Goal: Task Accomplishment & Management: Manage account settings

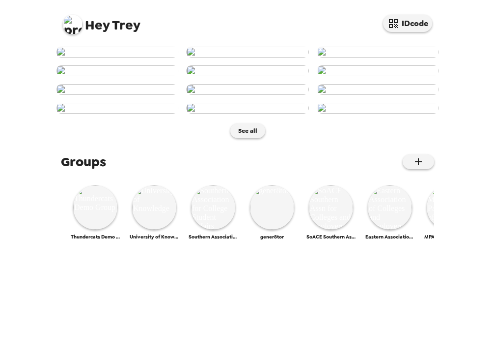
click at [73, 24] on img at bounding box center [73, 25] width 20 height 20
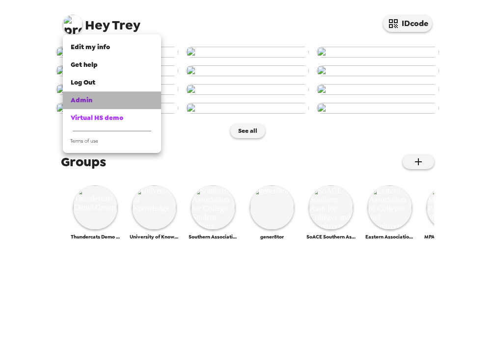
click at [101, 102] on div "Admin" at bounding box center [112, 100] width 83 height 10
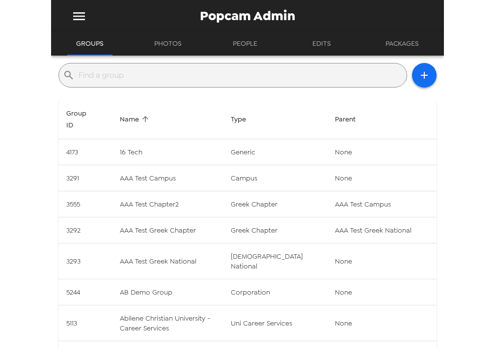
click at [128, 75] on input "text" at bounding box center [241, 75] width 324 height 16
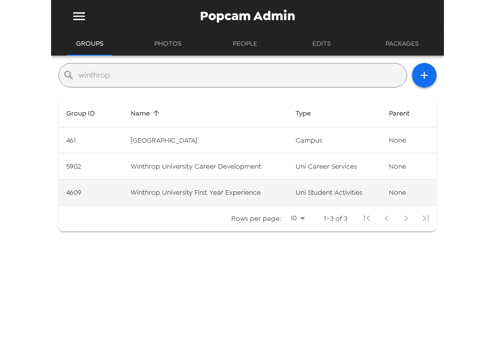
type input "winthrop"
click at [256, 190] on td "Winthrop University First Year Experience" at bounding box center [205, 192] width 165 height 26
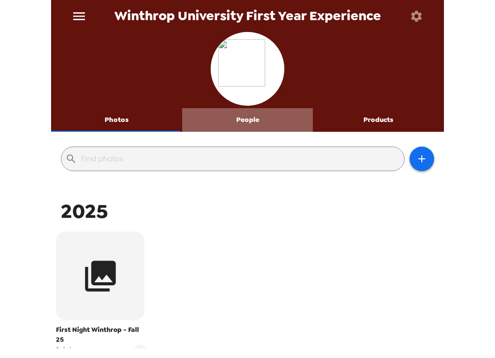
click at [252, 124] on button "People" at bounding box center [247, 120] width 131 height 24
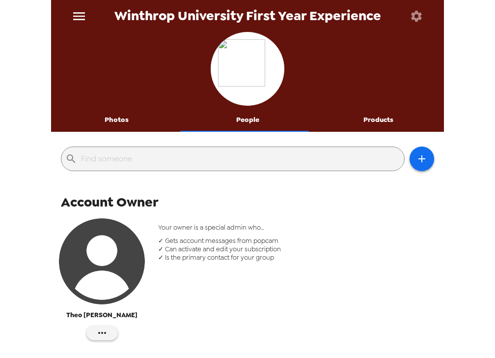
click at [102, 260] on img "button" at bounding box center [102, 261] width 86 height 86
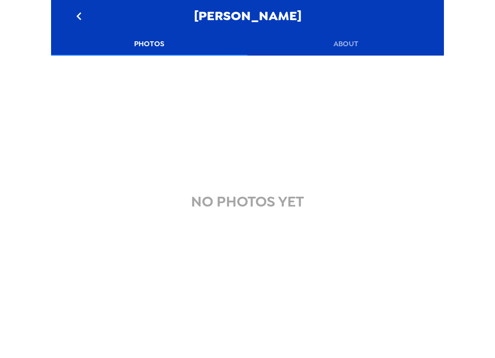
click at [349, 42] on button "About" at bounding box center [346, 44] width 197 height 24
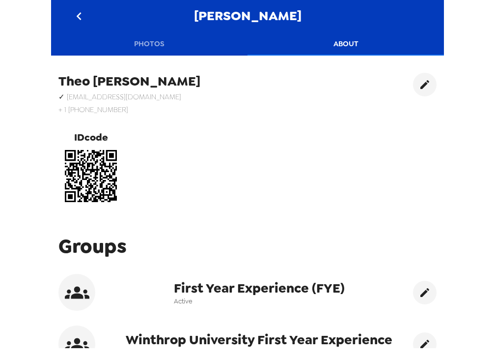
click at [148, 41] on button "Photos" at bounding box center [149, 44] width 197 height 24
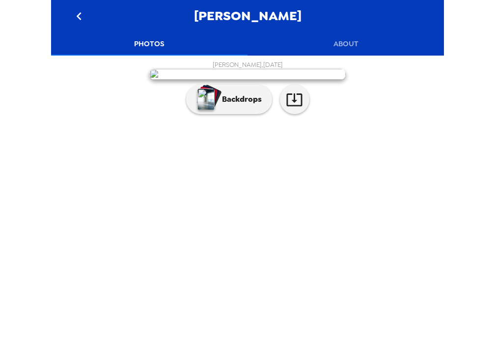
click at [78, 16] on icon "go back" at bounding box center [78, 16] width 5 height 8
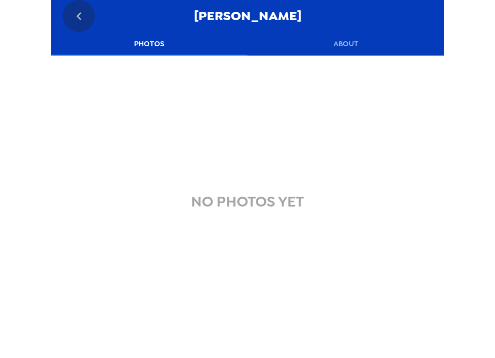
click at [80, 14] on icon "go back" at bounding box center [79, 16] width 16 height 16
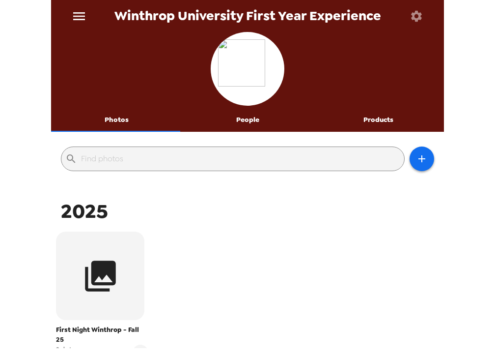
click at [82, 12] on icon "menu" at bounding box center [79, 16] width 12 height 8
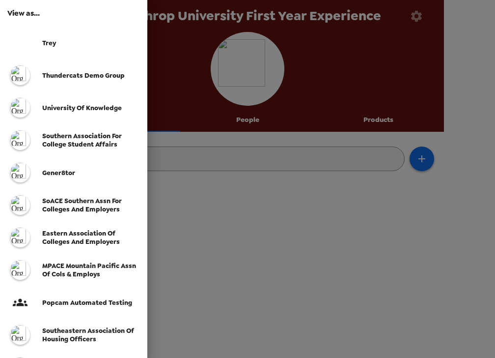
click at [360, 253] on div at bounding box center [247, 179] width 495 height 358
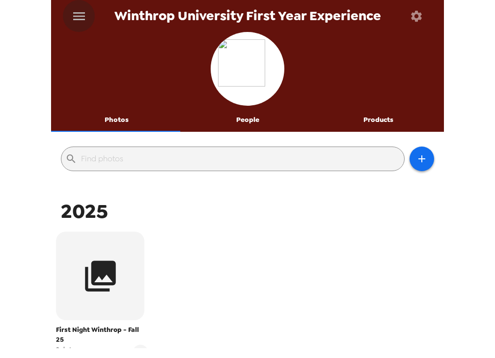
click at [77, 14] on icon "menu" at bounding box center [79, 16] width 16 height 16
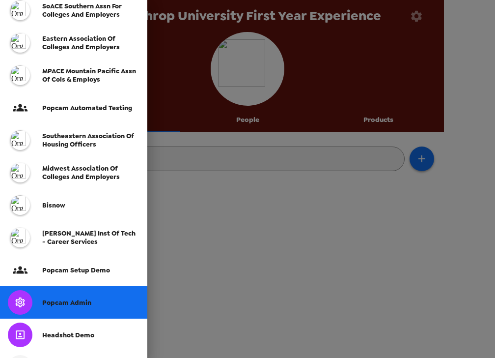
scroll to position [197, 0]
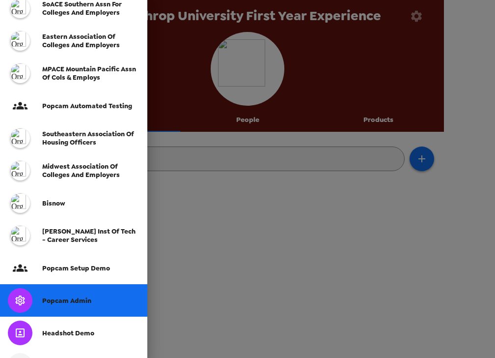
click at [68, 308] on div "Popcam Admin" at bounding box center [73, 300] width 147 height 32
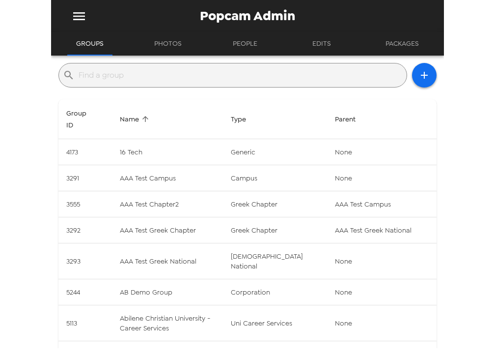
click at [256, 76] on input "text" at bounding box center [241, 75] width 324 height 16
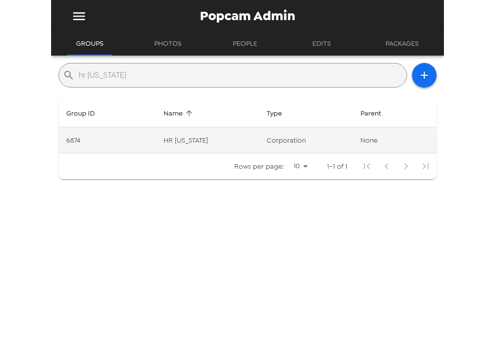
type input "hr indiana"
click at [302, 142] on td "corporation" at bounding box center [306, 140] width 94 height 26
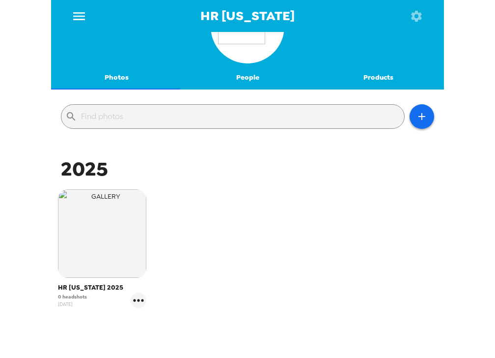
scroll to position [101, 0]
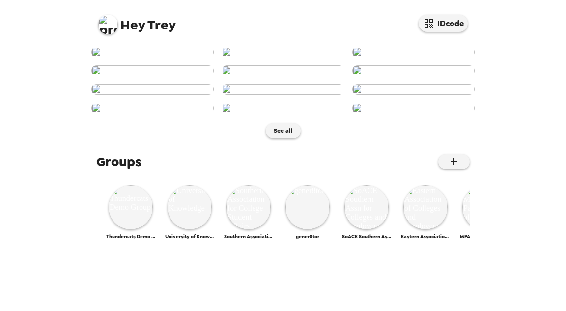
click at [106, 18] on img at bounding box center [108, 25] width 20 height 20
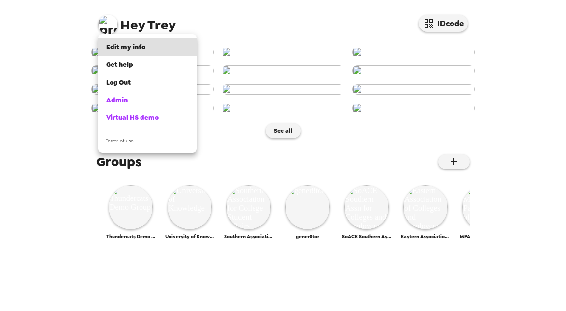
click at [526, 236] on div at bounding box center [283, 155] width 566 height 311
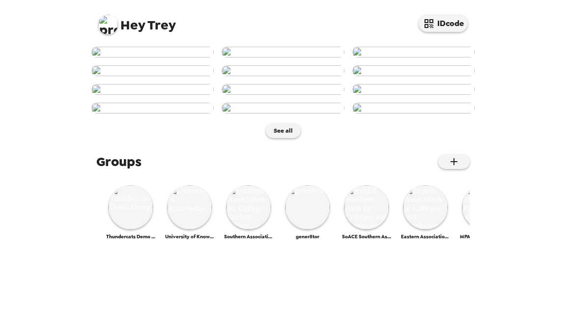
scroll to position [512, 0]
click at [133, 229] on img at bounding box center [131, 207] width 44 height 44
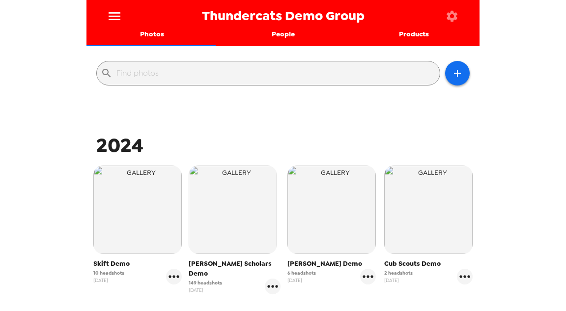
scroll to position [118, 0]
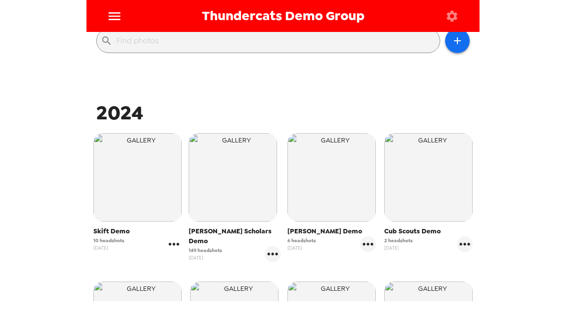
click at [173, 242] on icon "gallery menu" at bounding box center [174, 244] width 16 height 16
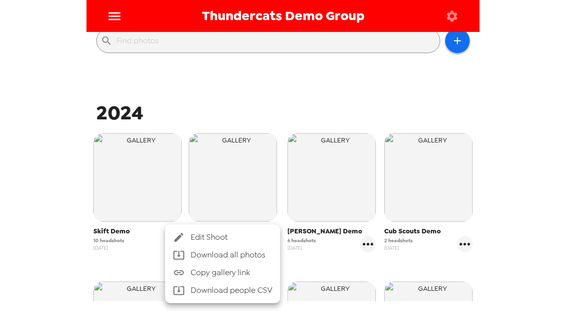
click at [204, 230] on li "Edit Shoot" at bounding box center [222, 237] width 115 height 18
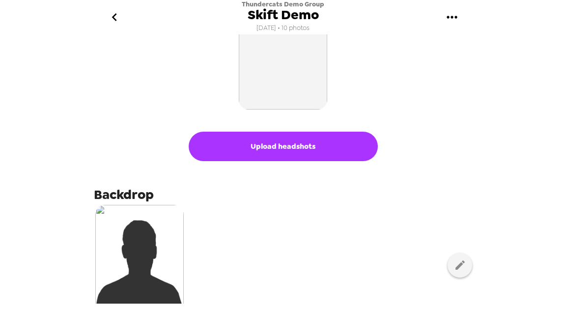
scroll to position [79, 0]
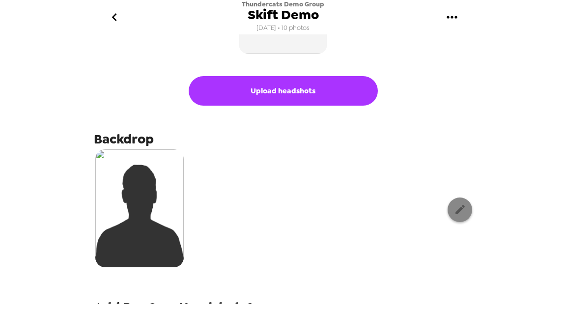
click at [456, 211] on icon "button" at bounding box center [460, 209] width 12 height 12
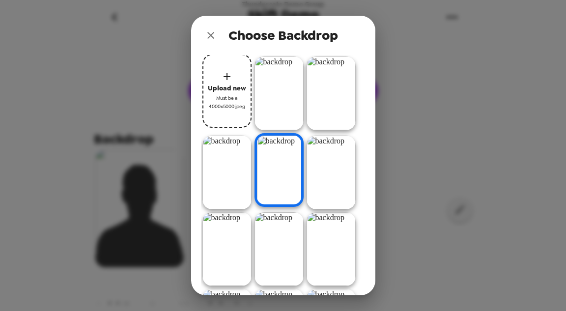
click at [307, 130] on img at bounding box center [331, 94] width 49 height 74
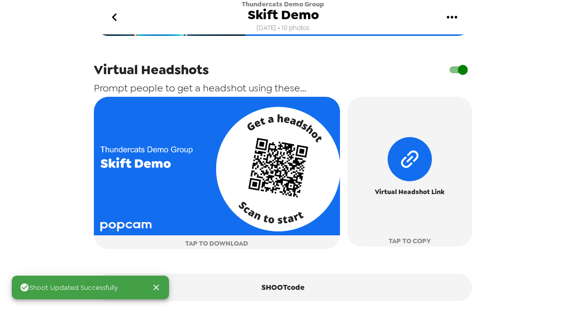
scroll to position [413, 0]
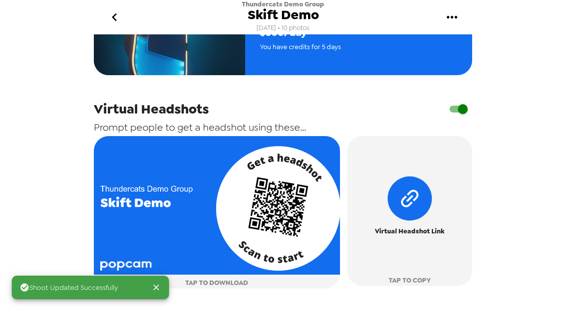
click at [459, 111] on input "checkbox" at bounding box center [463, 109] width 56 height 19
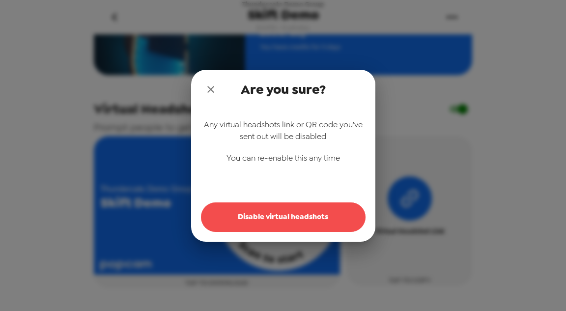
click at [289, 214] on button "Disable virtual headshots" at bounding box center [283, 216] width 165 height 29
checkbox input "false"
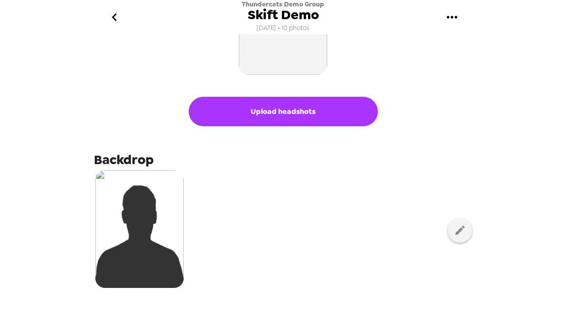
scroll to position [79, 0]
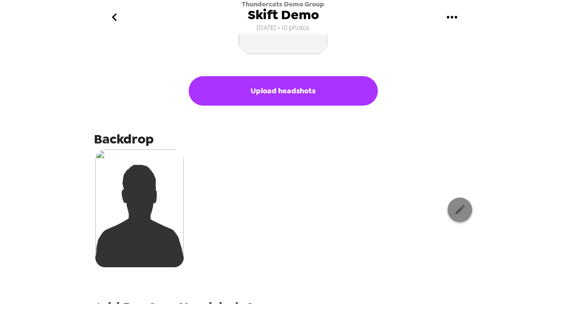
click at [454, 210] on icon "button" at bounding box center [460, 209] width 12 height 12
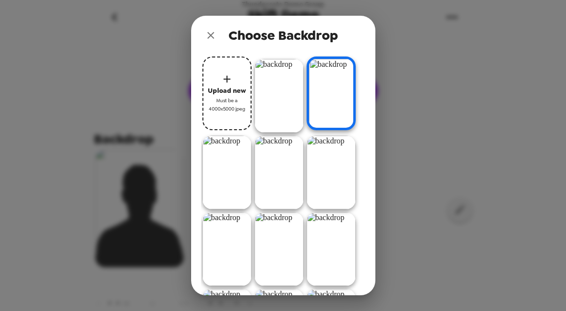
click at [255, 209] on img at bounding box center [279, 173] width 49 height 74
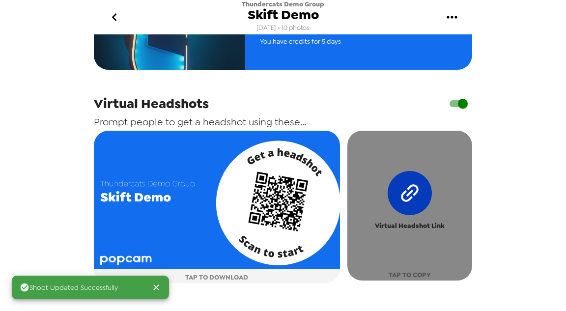
scroll to position [472, 0]
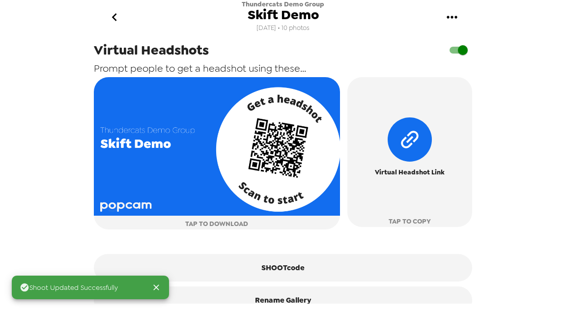
click at [450, 54] on input "checkbox" at bounding box center [463, 50] width 56 height 19
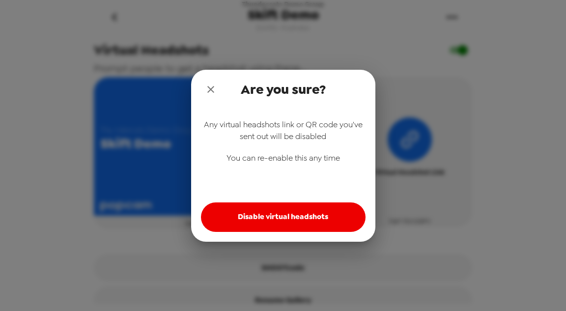
click at [309, 209] on button "Disable virtual headshots" at bounding box center [283, 216] width 165 height 29
checkbox input "false"
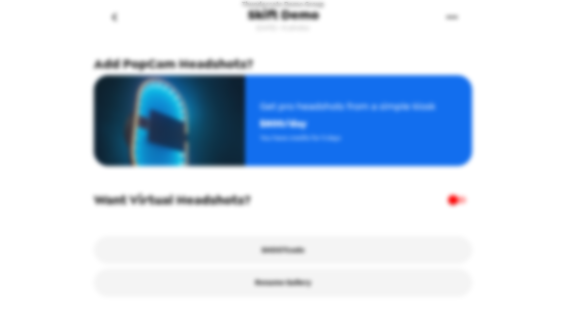
scroll to position [325, 0]
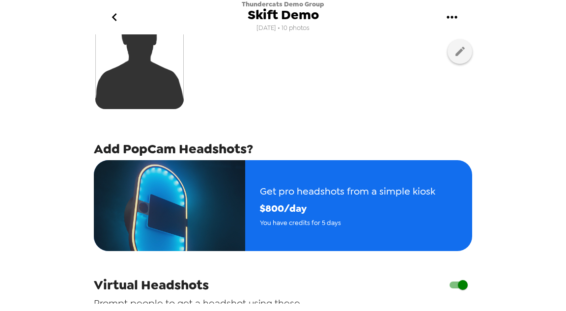
scroll to position [236, 0]
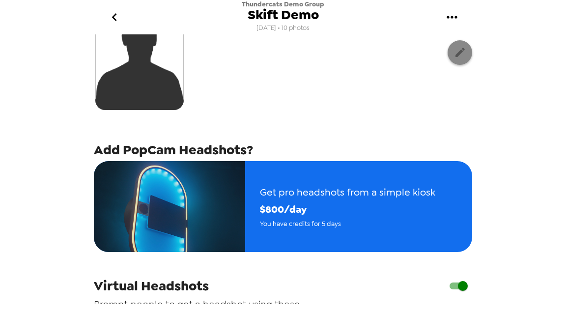
click at [455, 54] on icon "button" at bounding box center [460, 52] width 12 height 12
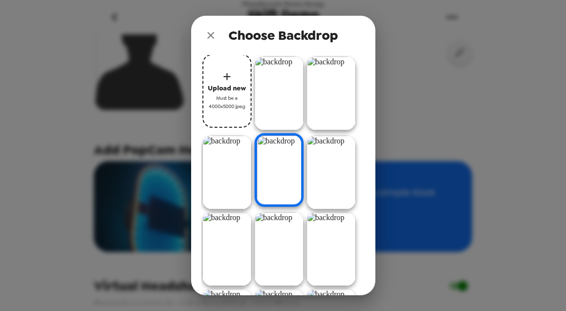
click at [292, 83] on img at bounding box center [279, 94] width 49 height 74
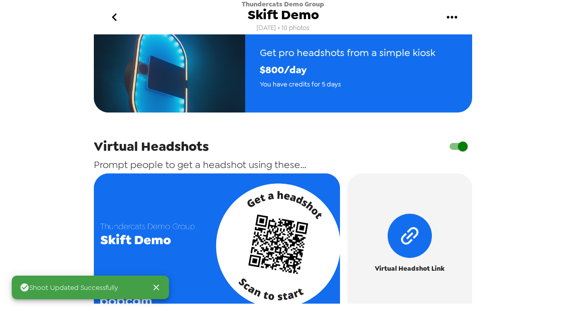
scroll to position [491, 0]
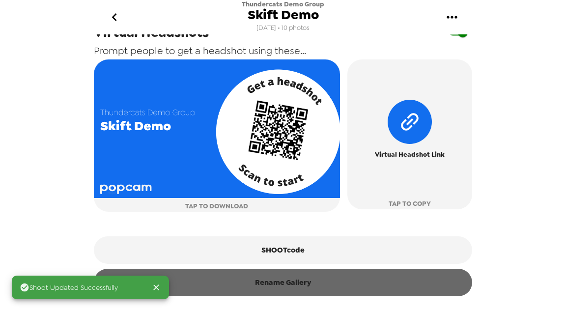
click at [295, 287] on button "Rename Gallery" at bounding box center [283, 283] width 378 height 28
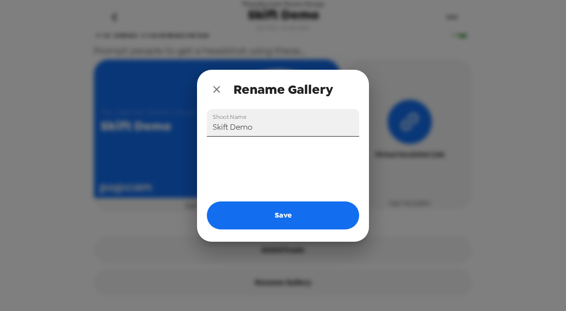
click at [268, 125] on input "Skift Demo" at bounding box center [283, 123] width 152 height 28
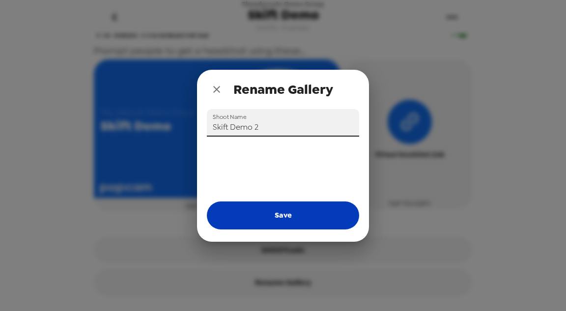
click at [305, 214] on button "Save" at bounding box center [283, 215] width 152 height 28
type input "Skift Demo"
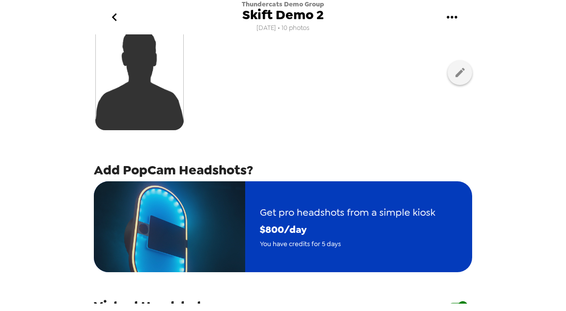
scroll to position [275, 0]
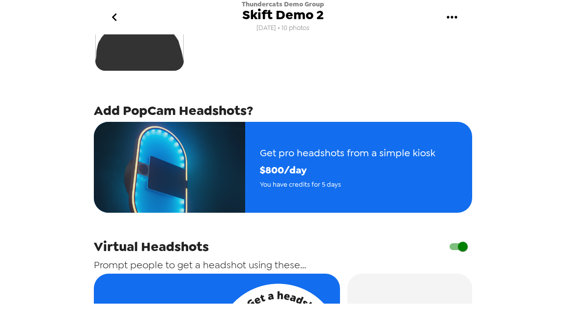
click at [442, 247] on input "checkbox" at bounding box center [463, 246] width 56 height 19
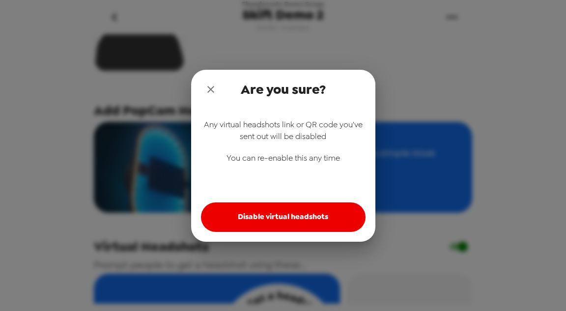
click at [340, 222] on button "Disable virtual headshots" at bounding box center [283, 216] width 165 height 29
checkbox input "false"
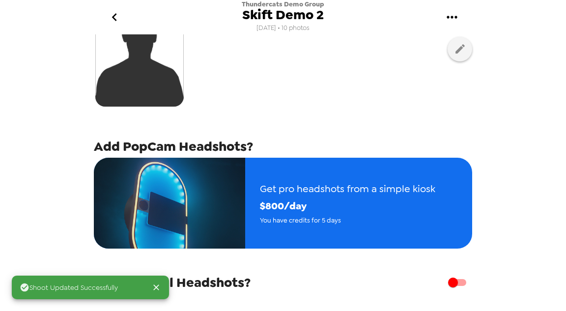
scroll to position [157, 0]
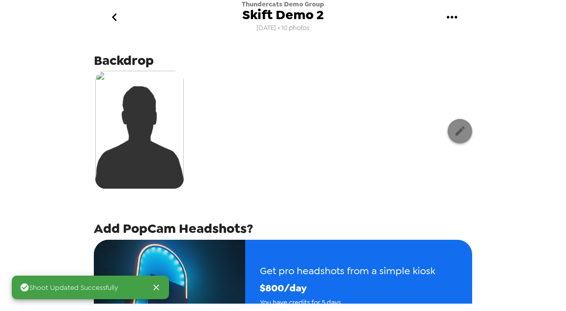
click at [454, 135] on icon "button" at bounding box center [460, 131] width 12 height 12
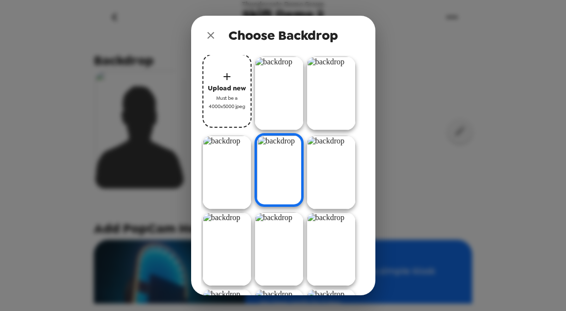
click at [307, 130] on img at bounding box center [331, 94] width 49 height 74
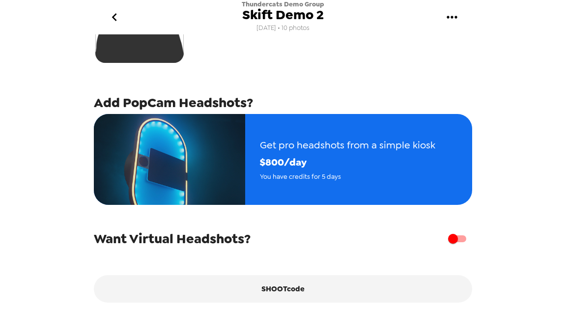
scroll to position [325, 0]
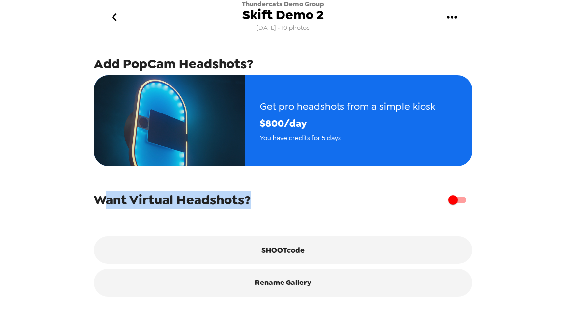
drag, startPoint x: 101, startPoint y: 187, endPoint x: 277, endPoint y: 209, distance: 176.9
click at [276, 209] on div "Want Virtual Headshots? SHOOTcode Rename Gallery" at bounding box center [283, 231] width 378 height 131
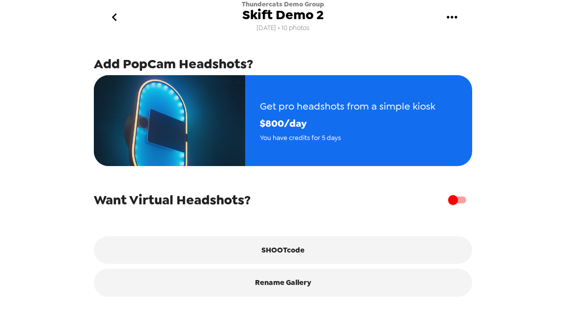
click at [276, 212] on div "SHOOTcode" at bounding box center [283, 238] width 378 height 52
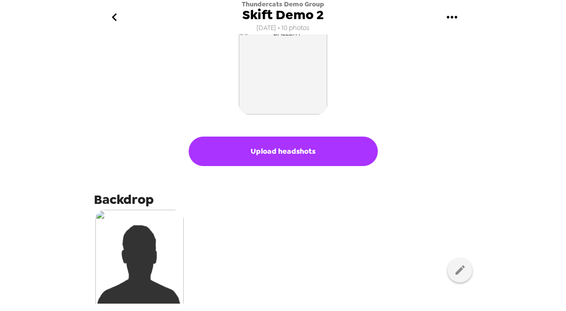
scroll to position [0, 0]
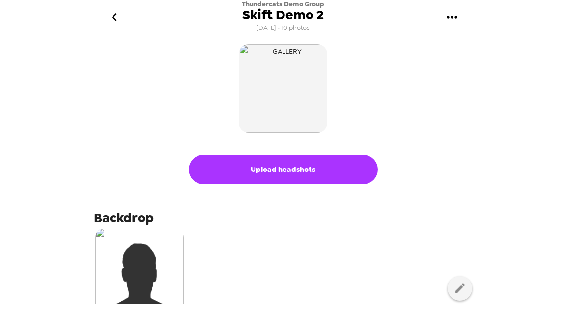
click at [121, 17] on icon "go back" at bounding box center [115, 17] width 16 height 16
